Goal: Find specific page/section: Find specific page/section

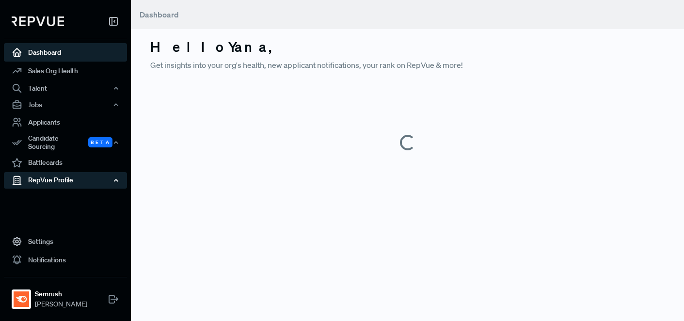
click at [40, 175] on div "RepVue Profile" at bounding box center [65, 180] width 123 height 16
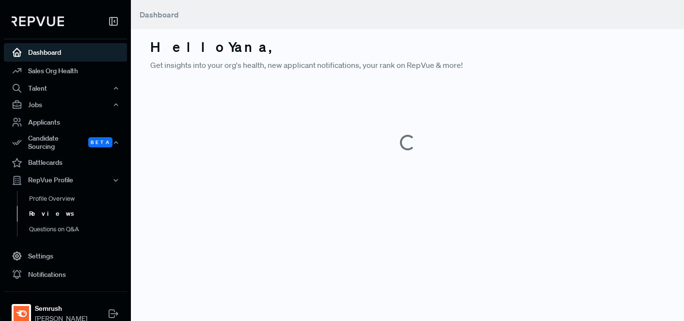
click at [37, 208] on link "Reviews" at bounding box center [78, 214] width 123 height 16
